Goal: Use online tool/utility

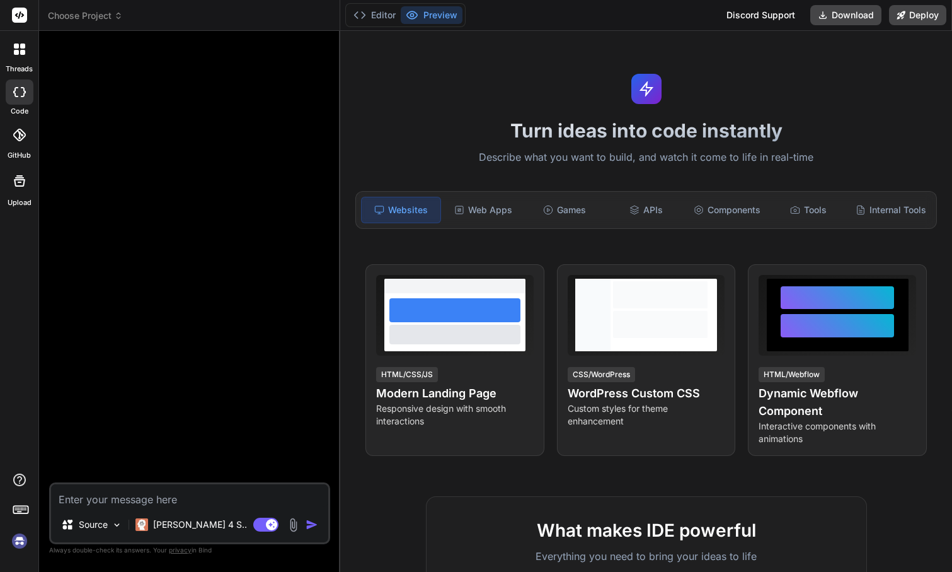
click at [21, 543] on img at bounding box center [19, 540] width 21 height 21
type textarea "x"
click at [21, 541] on img at bounding box center [19, 540] width 21 height 21
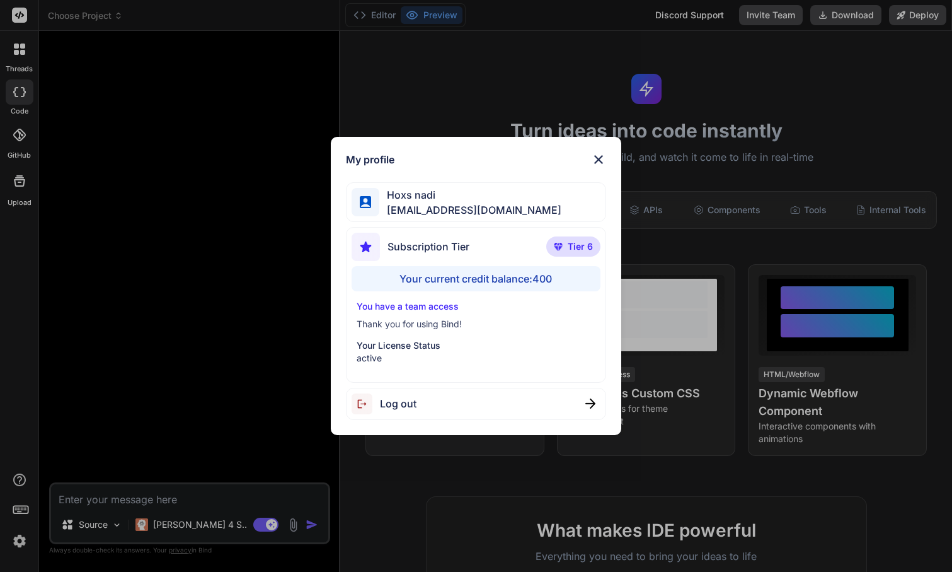
click at [216, 362] on div "My profile Hoxs nadi hoxs@live.com Subscription Tier Tier 6 Your current credit…" at bounding box center [476, 286] width 952 height 572
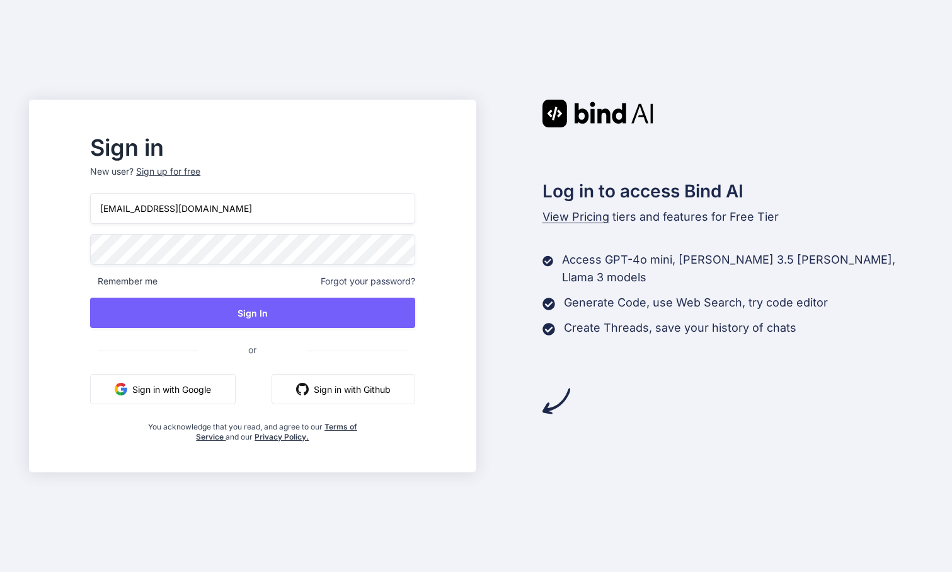
type input "[EMAIL_ADDRESS][DOMAIN_NAME]"
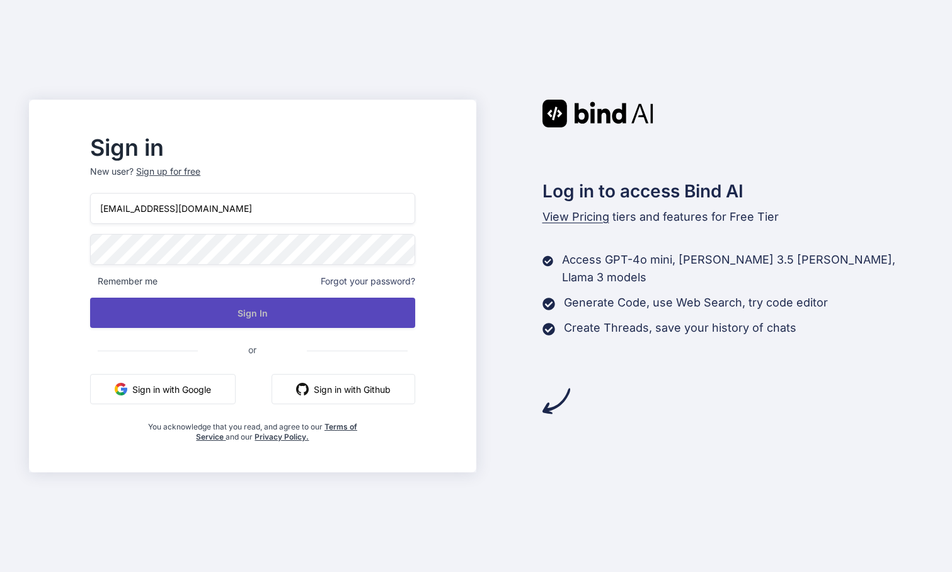
click at [209, 318] on button "Sign In" at bounding box center [252, 313] width 325 height 30
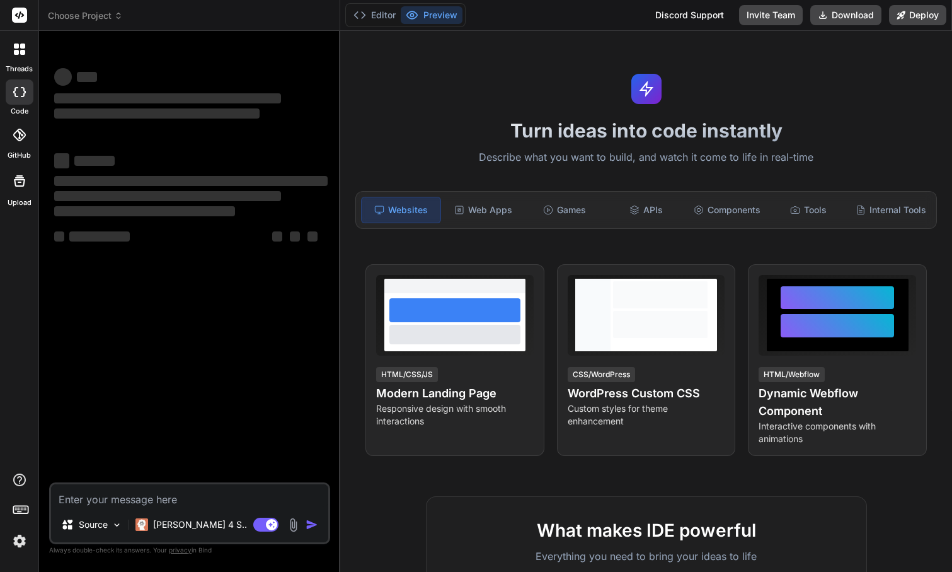
type textarea "x"
